Goal: Check status: Check status

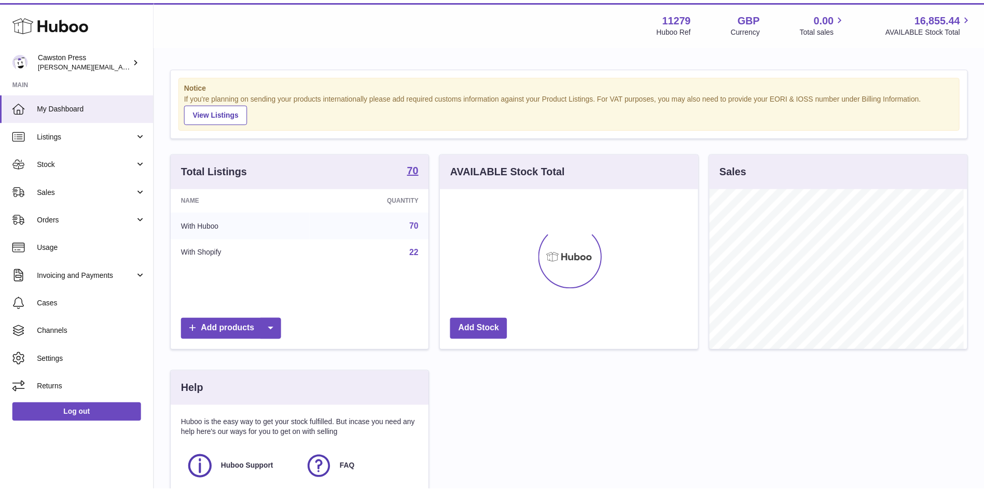
scroll to position [162, 261]
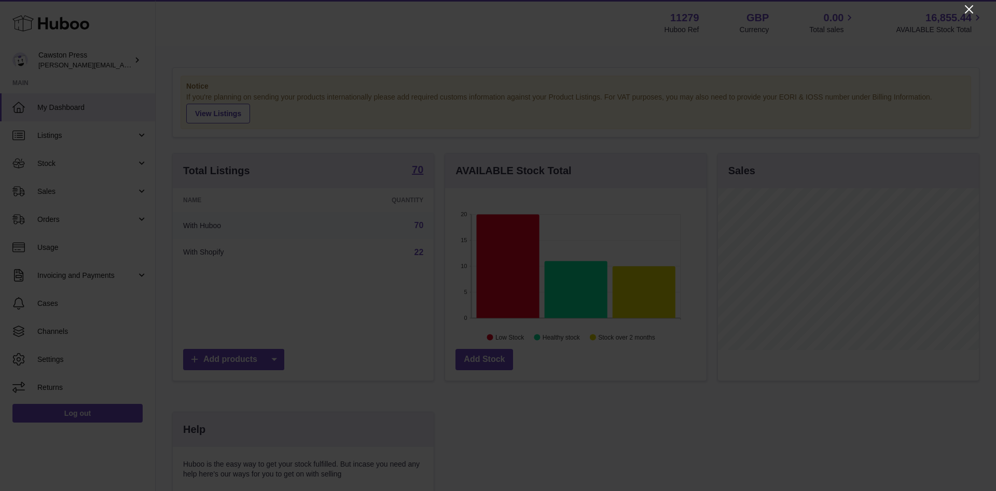
click at [965, 10] on icon "Close" at bounding box center [968, 9] width 12 height 12
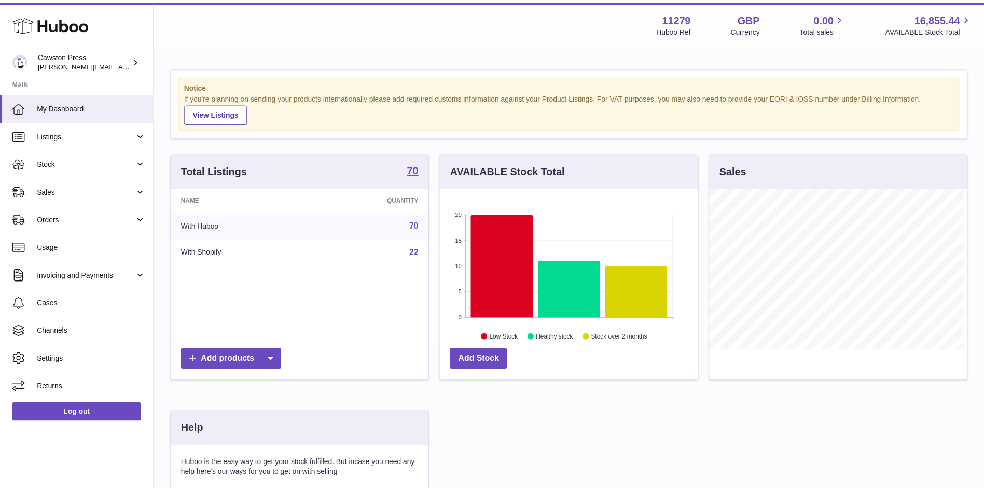
scroll to position [518390, 518294]
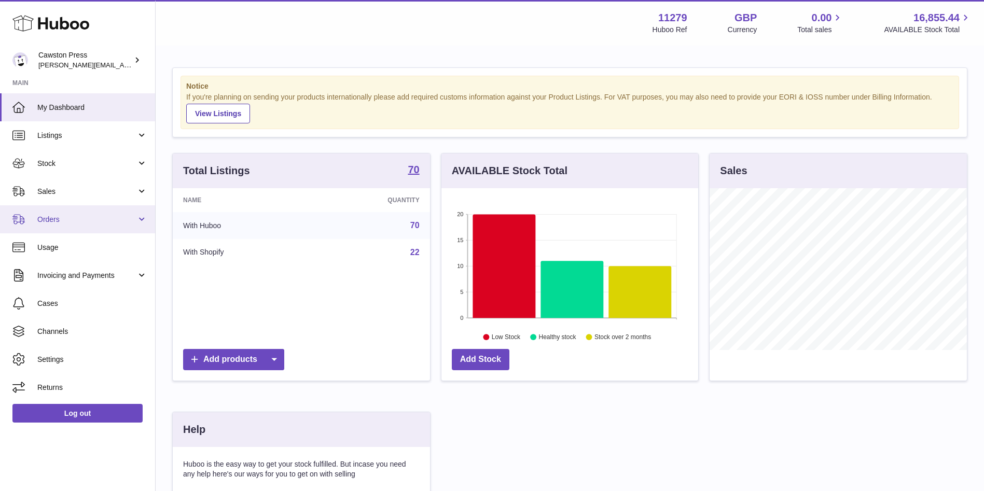
click at [109, 225] on link "Orders" at bounding box center [77, 219] width 155 height 28
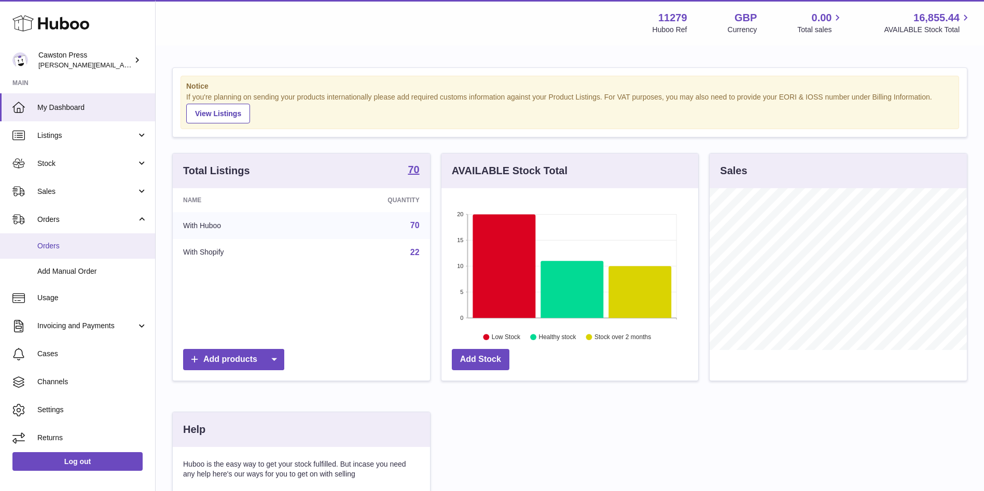
click at [68, 251] on link "Orders" at bounding box center [77, 245] width 155 height 25
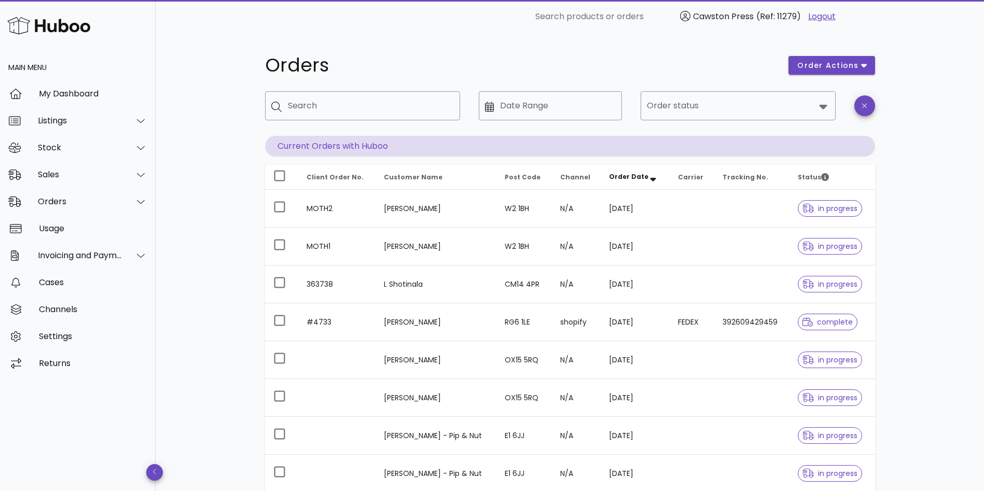
click at [414, 80] on div "Orders" at bounding box center [521, 65] width 524 height 31
click at [388, 96] on div "Search" at bounding box center [370, 105] width 164 height 29
paste input "**********"
type input "**********"
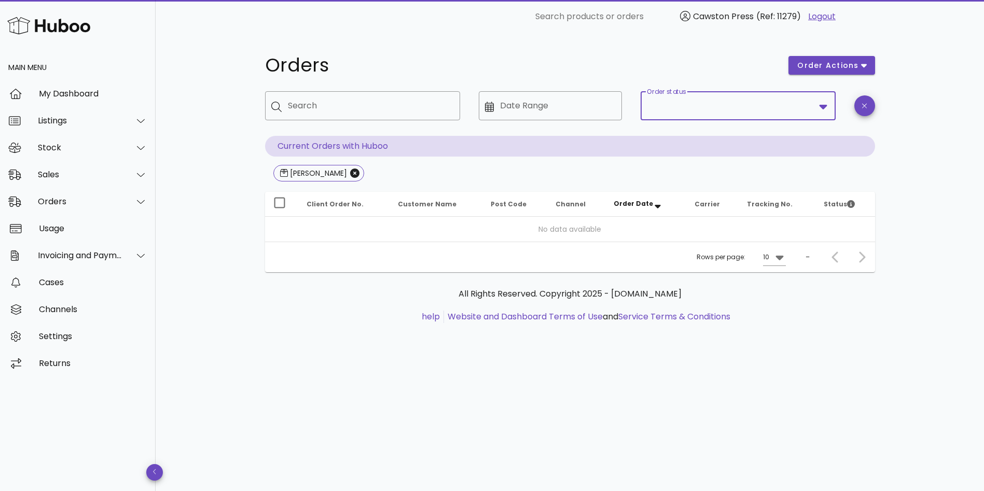
click at [708, 106] on input "Order status" at bounding box center [731, 105] width 168 height 17
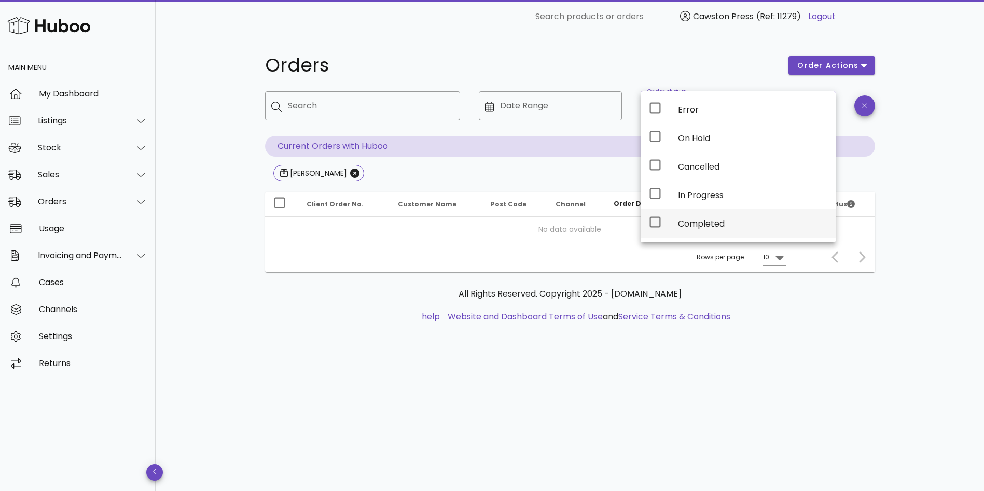
click at [692, 217] on div "Completed" at bounding box center [752, 224] width 149 height 22
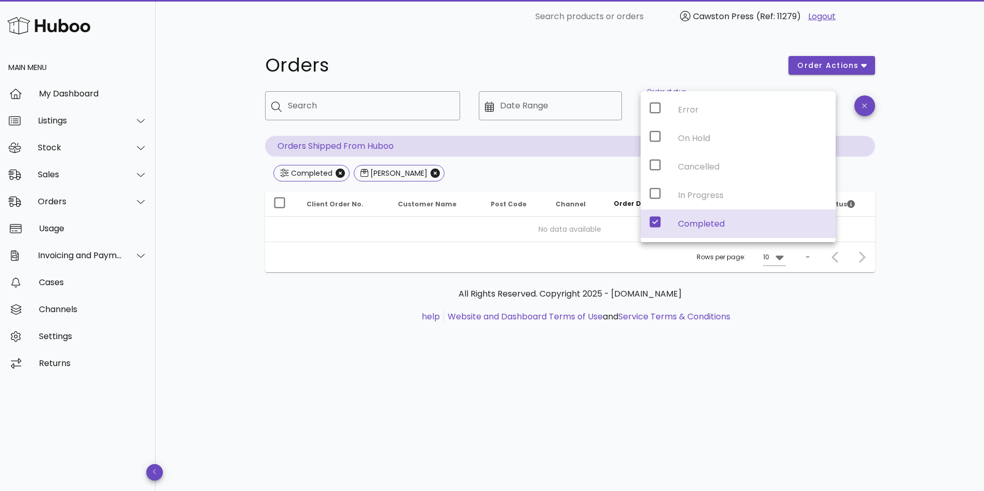
drag, startPoint x: 846, startPoint y: 387, endPoint x: 934, endPoint y: 319, distance: 111.7
click at [934, 319] on div "Orders order actions ​ Search ​ Date Range ​ Order status Completed Orders Ship…" at bounding box center [570, 262] width 828 height 458
